Goal: Task Accomplishment & Management: Manage account settings

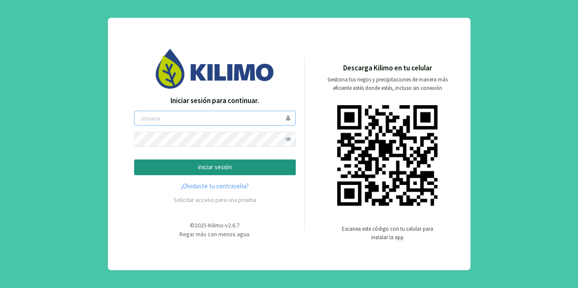
click at [197, 120] on input "email" at bounding box center [215, 118] width 162 height 15
click at [221, 165] on p "iniciar sesión" at bounding box center [214, 167] width 147 height 10
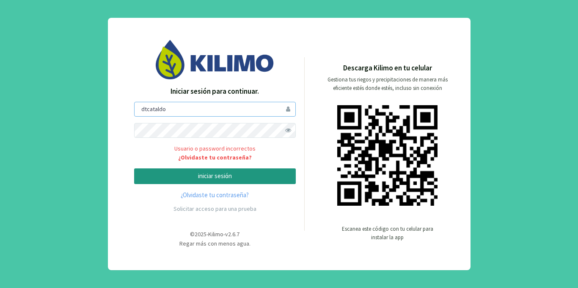
click at [147, 107] on input "dtcataldo" at bounding box center [215, 109] width 162 height 15
type input "dcataldo"
click at [202, 175] on p "iniciar sesión" at bounding box center [214, 176] width 147 height 10
click at [288, 130] on span at bounding box center [288, 130] width 15 height 15
drag, startPoint x: 171, startPoint y: 109, endPoint x: 106, endPoint y: 108, distance: 64.4
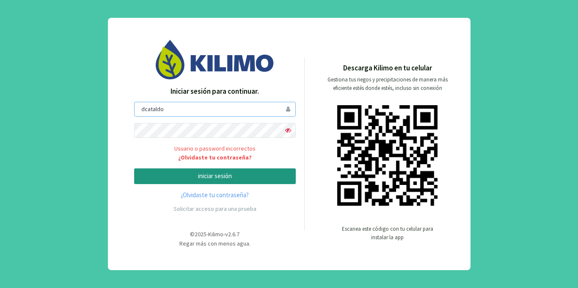
click at [106, 108] on div "Iniciar sesión para continuar. dcataldo Usuario o password incorrectos ¿Olvidas…" at bounding box center [289, 144] width 578 height 288
click at [197, 175] on p "iniciar sesión" at bounding box center [214, 176] width 147 height 10
click at [187, 109] on input "dcataldo" at bounding box center [215, 109] width 162 height 15
type input "d"
type input "mfigueroa"
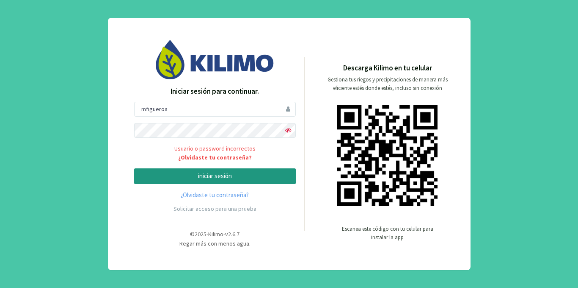
click at [205, 172] on p "iniciar sesión" at bounding box center [214, 176] width 147 height 10
drag, startPoint x: 201, startPoint y: 108, endPoint x: 84, endPoint y: 112, distance: 117.0
click at [84, 112] on div "Iniciar sesión para continuar. mfigueroa Usuario o password incorrectos ¿Olvida…" at bounding box center [289, 144] width 578 height 288
click at [220, 179] on p "iniciar sesión" at bounding box center [214, 176] width 147 height 10
drag, startPoint x: 200, startPoint y: 111, endPoint x: 69, endPoint y: 100, distance: 130.9
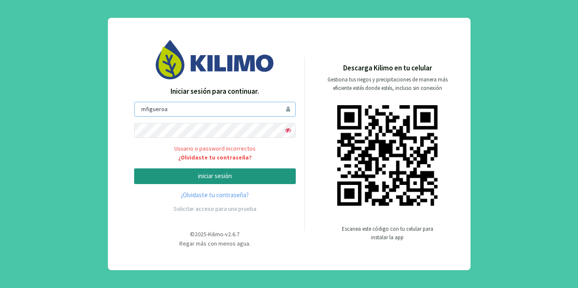
click at [69, 100] on div "Iniciar sesión para continuar. mfigueroa Usuario o password incorrectos ¿Olvida…" at bounding box center [289, 144] width 578 height 288
type input "dcataldo"
click at [238, 180] on p "iniciar sesión" at bounding box center [214, 176] width 147 height 10
click at [215, 173] on p "iniciar sesión" at bounding box center [214, 176] width 147 height 10
click at [177, 107] on input "dcataldo" at bounding box center [215, 109] width 162 height 15
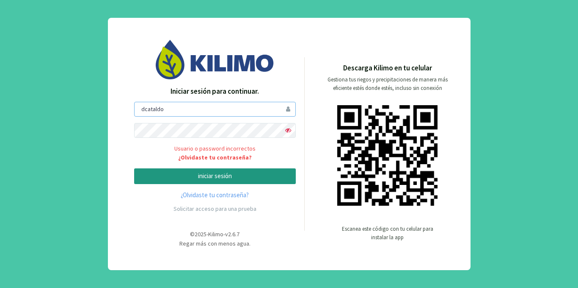
drag, startPoint x: 191, startPoint y: 102, endPoint x: 105, endPoint y: 102, distance: 86.8
click at [105, 102] on div "Iniciar sesión para continuar. dcataldo Usuario o password incorrectos ¿Olvidas…" at bounding box center [289, 144] width 578 height 288
click at [134, 168] on button "iniciar sesión" at bounding box center [215, 176] width 162 height 16
drag, startPoint x: 174, startPoint y: 110, endPoint x: 45, endPoint y: 114, distance: 128.4
click at [45, 114] on div "Iniciar sesión para continuar. dcataldo Usuario o password incorrectos ¿Olvidas…" at bounding box center [289, 144] width 578 height 288
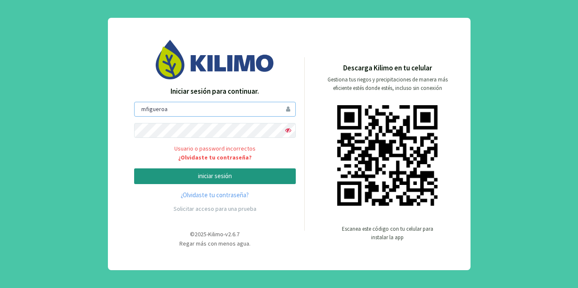
type input "mfigueroa"
click at [134, 168] on button "iniciar sesión" at bounding box center [215, 176] width 162 height 16
click at [205, 111] on input "mfigueroa" at bounding box center [215, 109] width 162 height 15
click at [4, 138] on div "Iniciar sesión para continuar. mfigueroa Usuario o password incorrectos ¿Olvida…" at bounding box center [289, 144] width 578 height 288
drag, startPoint x: 177, startPoint y: 108, endPoint x: 88, endPoint y: 113, distance: 88.6
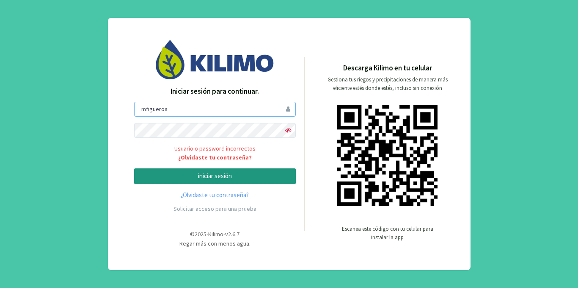
click at [88, 113] on div "Iniciar sesión para continuar. mfigueroa Usuario o password incorrectos ¿Olvida…" at bounding box center [289, 144] width 578 height 288
type input "mfigueroa"
click at [181, 121] on form "mfigueroa Usuario o password incorrectos ¿Olvidaste tu contraseña? iniciar sesi…" at bounding box center [215, 143] width 162 height 83
click at [218, 178] on p "iniciar sesión" at bounding box center [214, 176] width 147 height 10
click at [73, 141] on div "Iniciar sesión para continuar. mfigueroa Usuario o password incorrectos ¿Olvida…" at bounding box center [289, 144] width 578 height 288
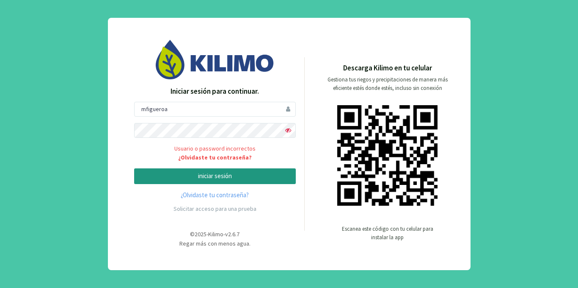
click at [205, 183] on button "iniciar sesión" at bounding box center [215, 176] width 162 height 16
drag, startPoint x: 183, startPoint y: 243, endPoint x: 294, endPoint y: 242, distance: 111.8
click at [294, 242] on div "© 2025 - Kilimo - v2.6.7 Regar más con menos agua." at bounding box center [215, 239] width 162 height 18
click at [361, 253] on div "Iniciar sesión para continuar. mfigueroa Usuario o password incorrectos ¿Olvida…" at bounding box center [289, 144] width 363 height 252
